Goal: Task Accomplishment & Management: Complete application form

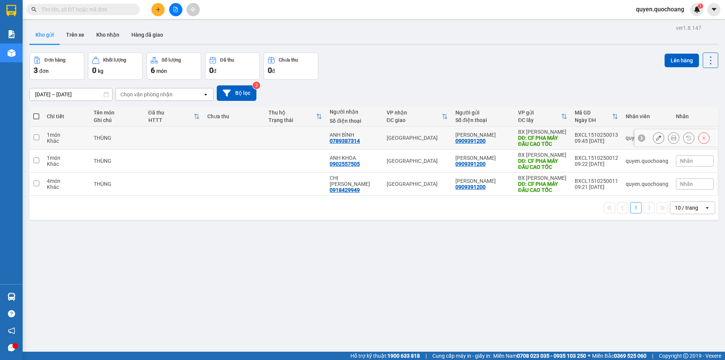
click at [572, 142] on td "BXCL1510250013 09:45 [DATE]" at bounding box center [596, 137] width 51 height 23
checkbox input "true"
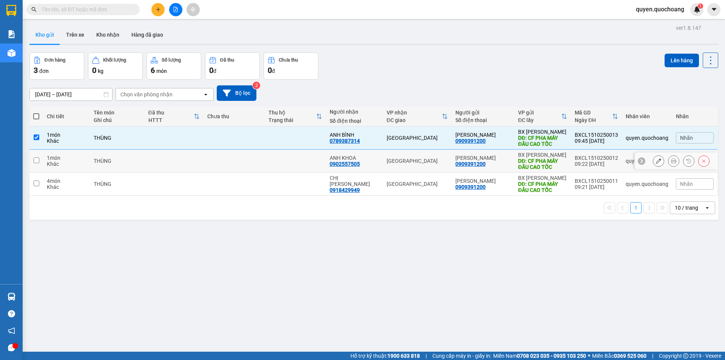
drag, startPoint x: 570, startPoint y: 155, endPoint x: 568, endPoint y: 171, distance: 16.3
click at [571, 158] on td "BXCL1510250012 09:22 [DATE]" at bounding box center [596, 160] width 51 height 23
checkbox input "true"
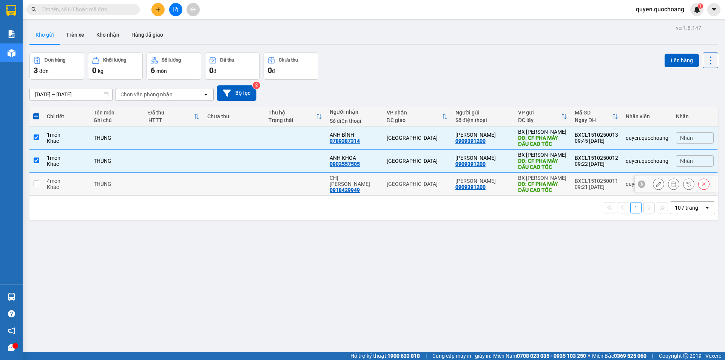
click at [565, 188] on td "BX Cao Lãnh DĐ: CF PHA MÁY ĐẦU CAO TỐC" at bounding box center [542, 183] width 57 height 23
checkbox input "true"
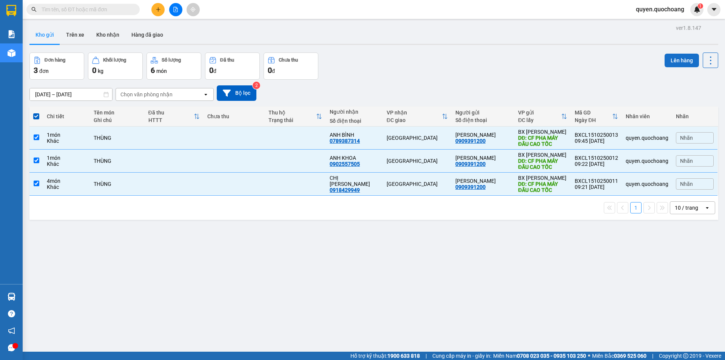
click at [670, 63] on button "Lên hàng" at bounding box center [681, 61] width 34 height 14
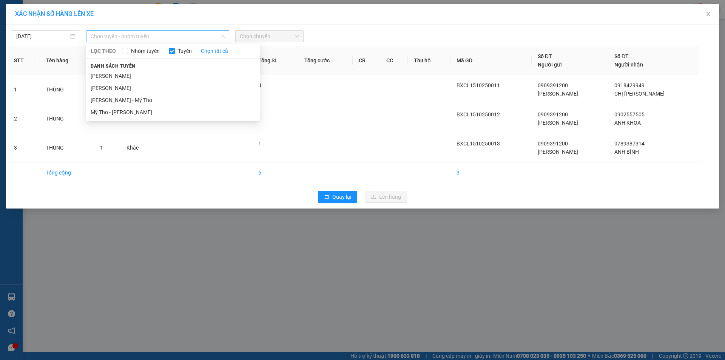
click at [189, 34] on span "Chọn tuyến - nhóm tuyến" at bounding box center [158, 36] width 134 height 11
click at [141, 69] on div "Danh sách tuyến [PERSON_NAME] - Mỹ Tho Mỹ Tho - [PERSON_NAME]" at bounding box center [173, 90] width 174 height 57
click at [156, 72] on li "[PERSON_NAME]" at bounding box center [173, 76] width 174 height 12
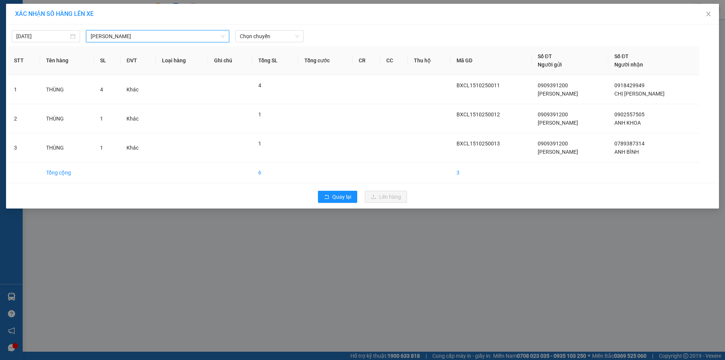
click at [271, 43] on div "[DATE] [PERSON_NAME] LỌC THEO Nhóm tuyến Tuyến Chọn tất cả Danh sách tuyến Cao …" at bounding box center [362, 117] width 712 height 184
drag, startPoint x: 266, startPoint y: 35, endPoint x: 269, endPoint y: 43, distance: 8.6
click at [268, 40] on span "Chọn chuyến" at bounding box center [269, 36] width 59 height 11
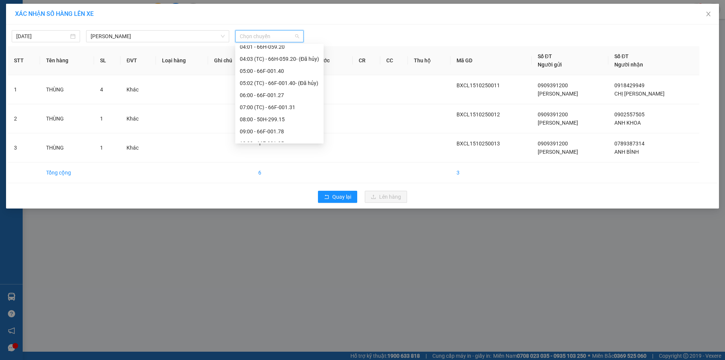
scroll to position [189, 0]
click at [275, 108] on div "10:00 - 66F-001.35" at bounding box center [279, 104] width 79 height 8
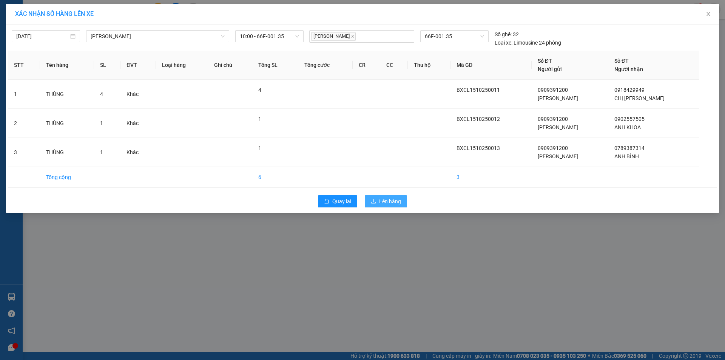
click at [383, 201] on span "Lên hàng" at bounding box center [390, 201] width 22 height 8
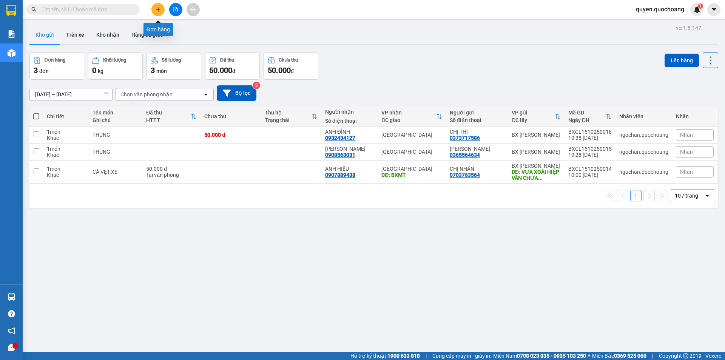
click at [158, 9] on icon "plus" at bounding box center [157, 9] width 5 height 5
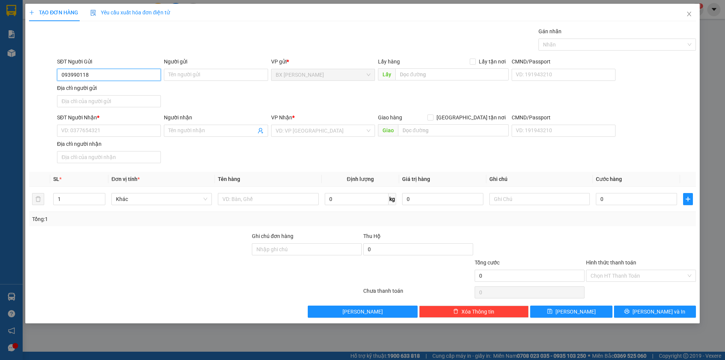
type input "0939901186"
click at [127, 92] on div "0939901186 - CHỊ [PERSON_NAME]" at bounding box center [109, 90] width 95 height 8
type input "CHỊ [PERSON_NAME]"
type input "0939901186"
click at [130, 129] on input "SĐT Người Nhận *" at bounding box center [109, 131] width 104 height 12
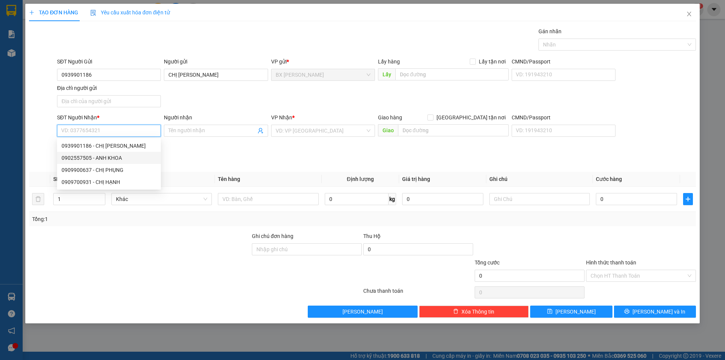
click at [131, 160] on div "0902557505 - ANH KHOA" at bounding box center [109, 158] width 95 height 8
type input "0902557505"
type input "ANH KHOA"
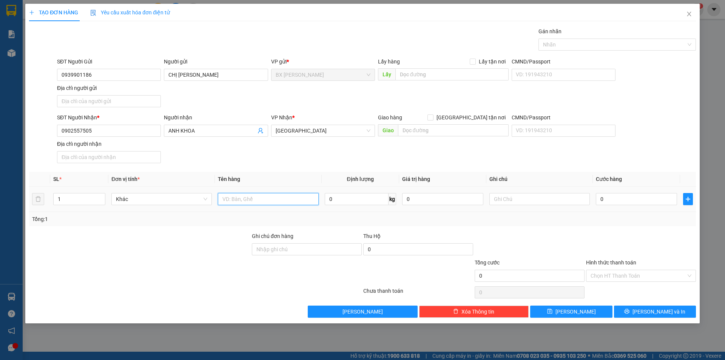
click at [288, 205] on input "text" at bounding box center [268, 199] width 100 height 12
type input "BỌC"
click at [445, 71] on input "text" at bounding box center [451, 74] width 113 height 12
type input "U"
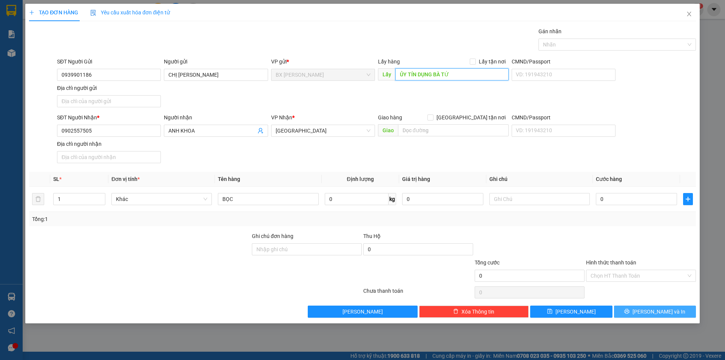
type input "ỦY TÍN DỤNG BÀ TỨ"
click at [649, 311] on span "[PERSON_NAME] và In" at bounding box center [658, 311] width 53 height 8
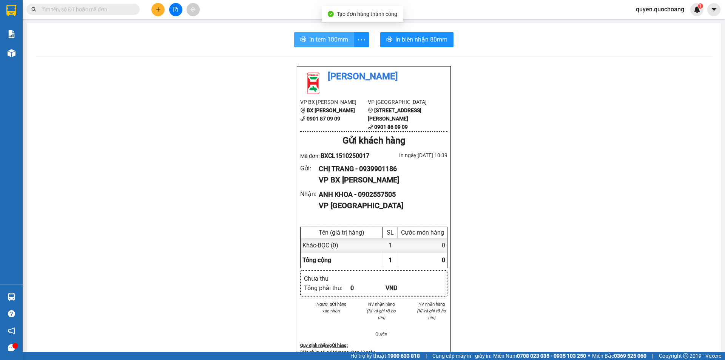
click at [324, 37] on span "In tem 100mm" at bounding box center [328, 39] width 39 height 9
